Goal: Task Accomplishment & Management: Manage account settings

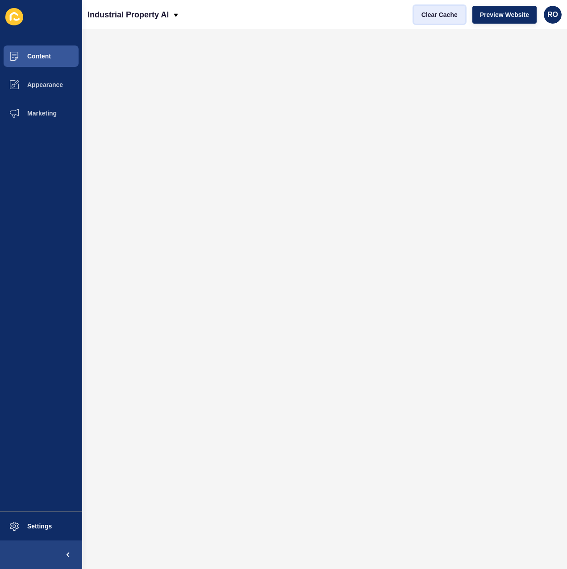
click at [444, 10] on span "Clear Cache" at bounding box center [439, 14] width 36 height 9
click at [59, 56] on button "Content" at bounding box center [41, 56] width 82 height 29
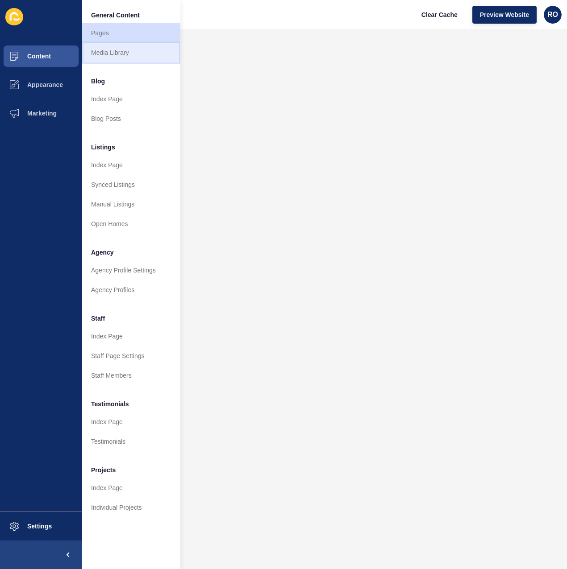
click at [132, 54] on link "Media Library" at bounding box center [131, 53] width 98 height 20
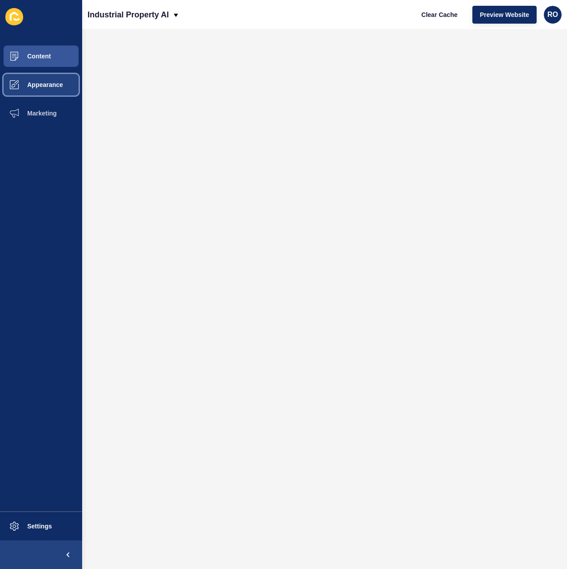
click at [58, 83] on span "Appearance" at bounding box center [31, 84] width 64 height 7
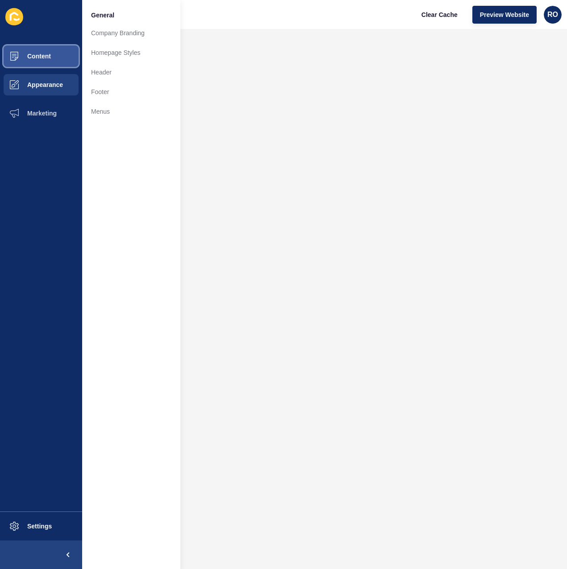
click at [68, 59] on button "Content" at bounding box center [41, 56] width 82 height 29
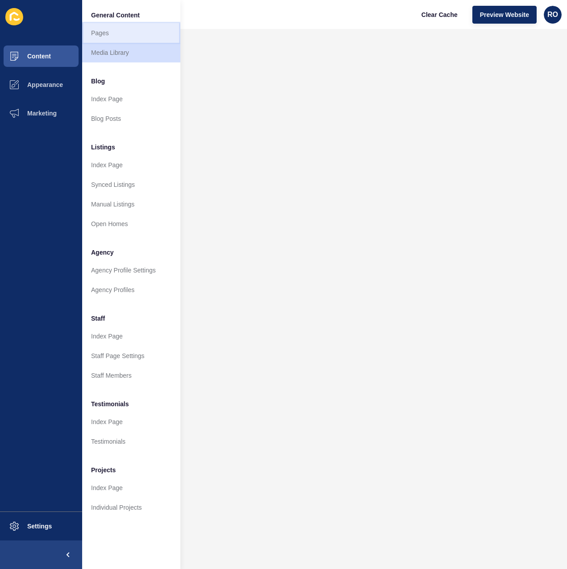
click at [115, 37] on link "Pages" at bounding box center [131, 33] width 98 height 20
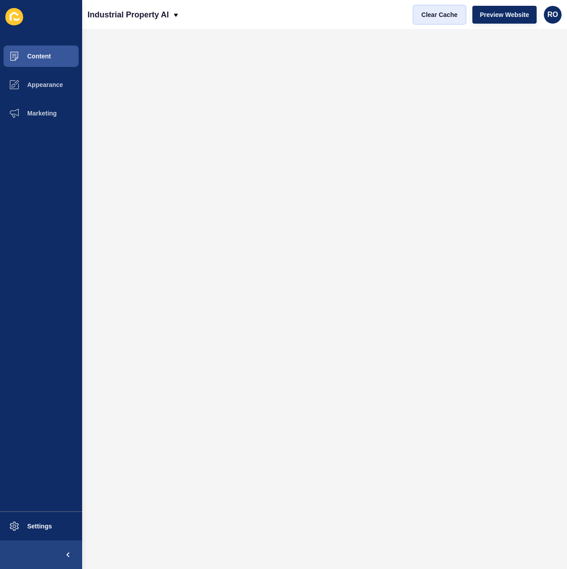
click at [448, 14] on span "Clear Cache" at bounding box center [439, 14] width 36 height 9
click at [445, 13] on span "Clear Cache" at bounding box center [439, 14] width 36 height 9
click at [439, 20] on button "Clear Cache" at bounding box center [439, 15] width 51 height 18
click at [450, 10] on span "Clear Cache" at bounding box center [439, 14] width 36 height 9
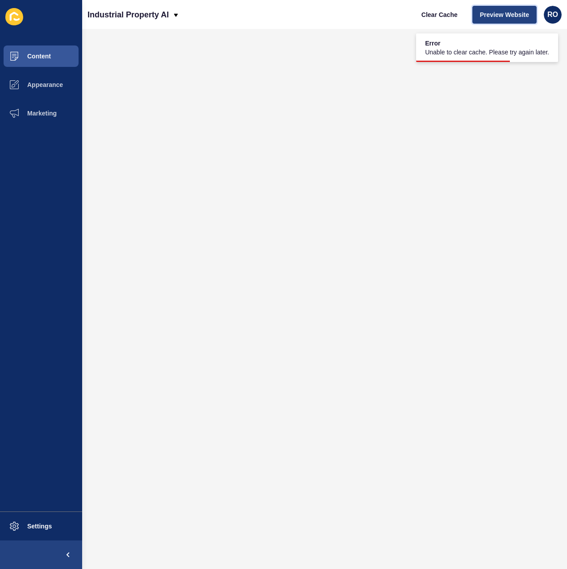
click at [490, 14] on span "Preview Website" at bounding box center [504, 14] width 49 height 9
click at [448, 8] on button "Clear Cache" at bounding box center [439, 15] width 51 height 18
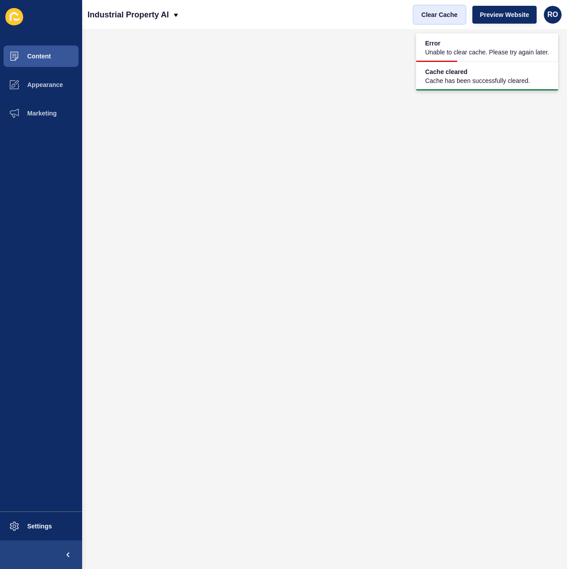
click at [444, 12] on span "Clear Cache" at bounding box center [439, 14] width 36 height 9
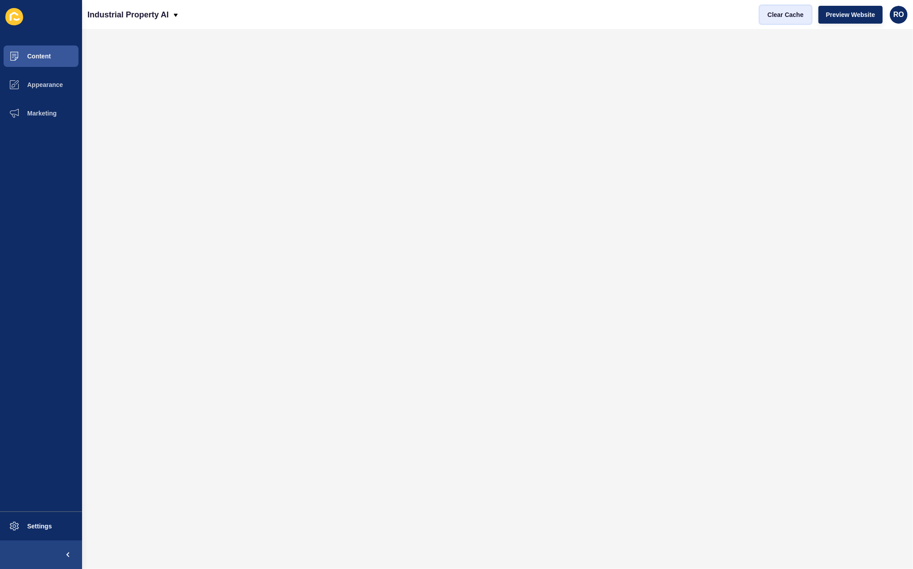
click at [566, 16] on button "Clear Cache" at bounding box center [785, 15] width 51 height 18
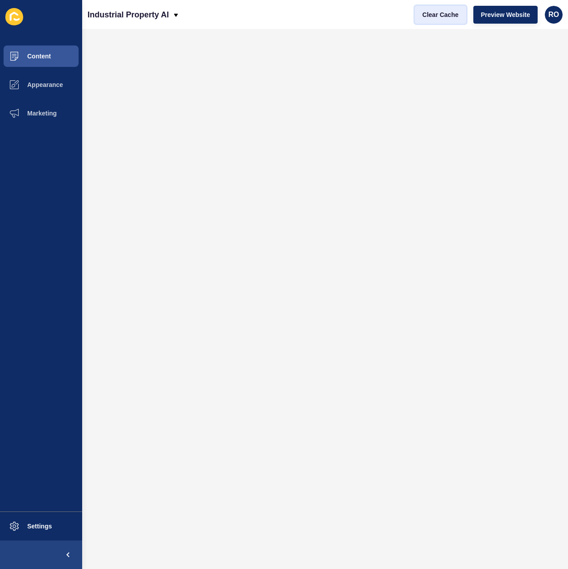
click at [447, 9] on button "Clear Cache" at bounding box center [440, 15] width 51 height 18
click at [524, 13] on span "Preview Website" at bounding box center [504, 14] width 49 height 9
click at [450, 10] on span "Clear Cache" at bounding box center [439, 14] width 36 height 9
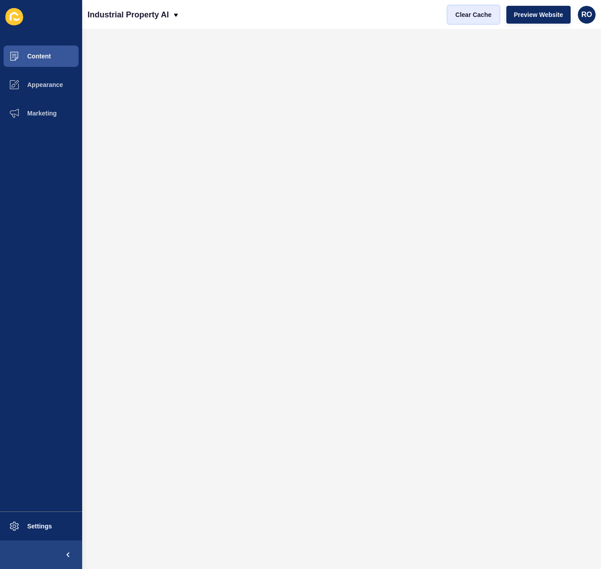
click at [464, 10] on span "Clear Cache" at bounding box center [473, 14] width 36 height 9
click at [491, 17] on span "Clear Cache" at bounding box center [473, 14] width 36 height 9
click at [468, 12] on span "Clear Cache" at bounding box center [473, 14] width 36 height 9
click at [478, 13] on span "Clear Cache" at bounding box center [473, 14] width 36 height 9
click at [483, 17] on span "Clear Cache" at bounding box center [473, 14] width 36 height 9
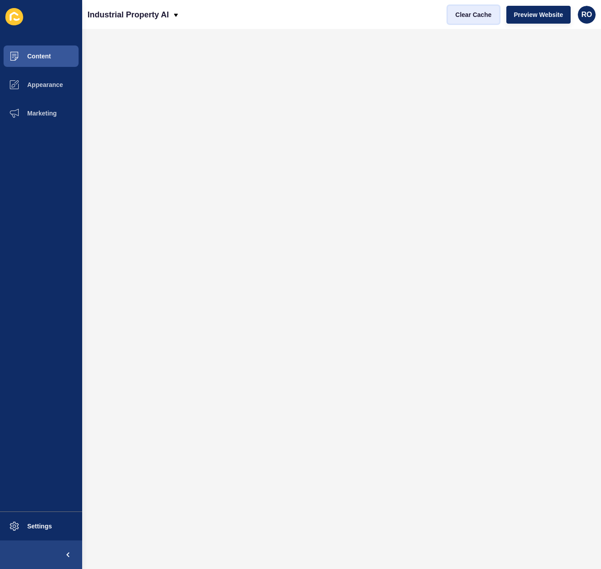
click at [476, 14] on span "Clear Cache" at bounding box center [473, 14] width 36 height 9
click at [464, 12] on span "Clear Cache" at bounding box center [473, 14] width 36 height 9
click at [480, 13] on span "Clear Cache" at bounding box center [473, 14] width 36 height 9
